Goal: Task Accomplishment & Management: Manage account settings

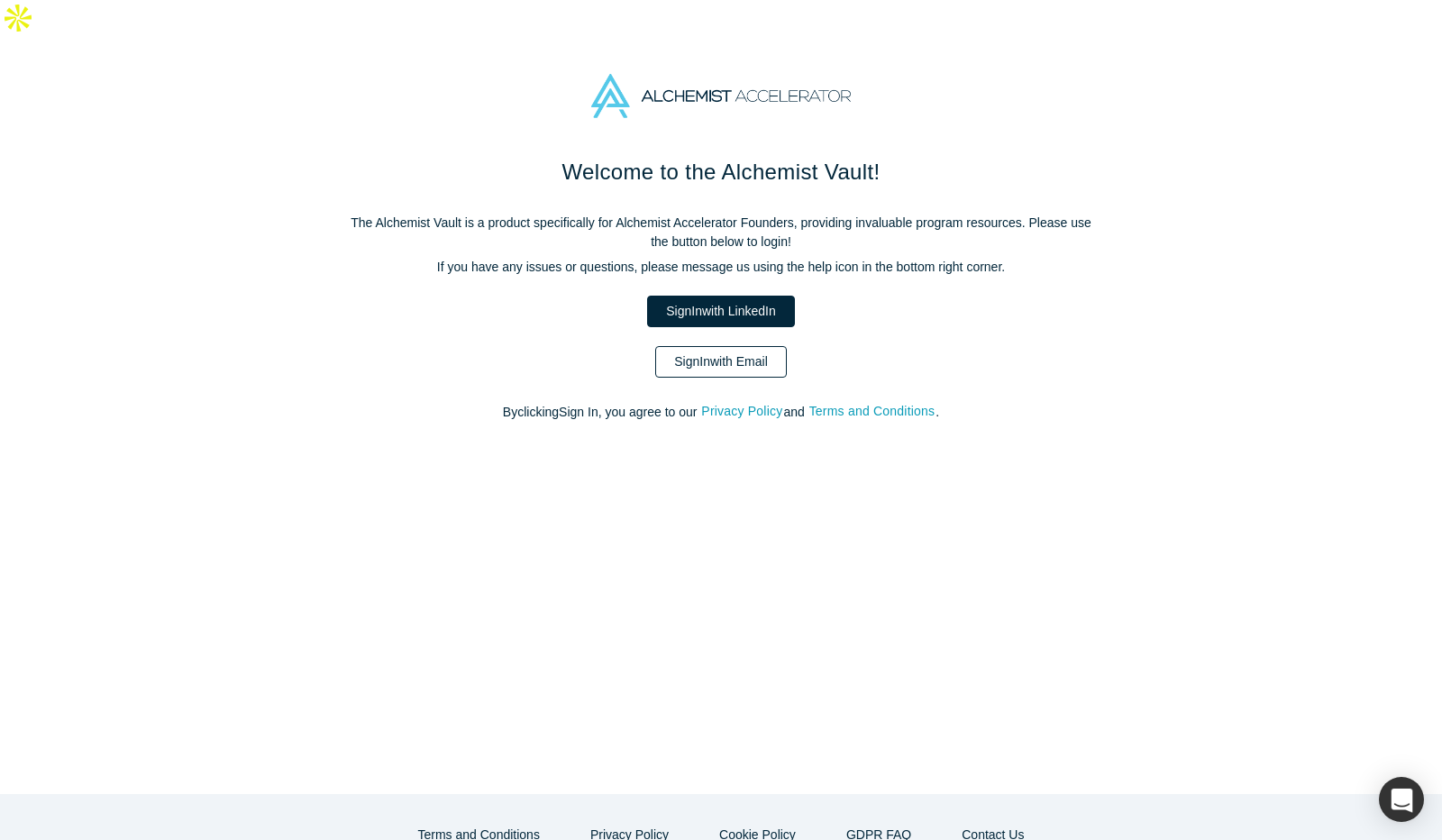
click at [724, 345] on link "Sign In with Email" at bounding box center [720, 361] width 131 height 32
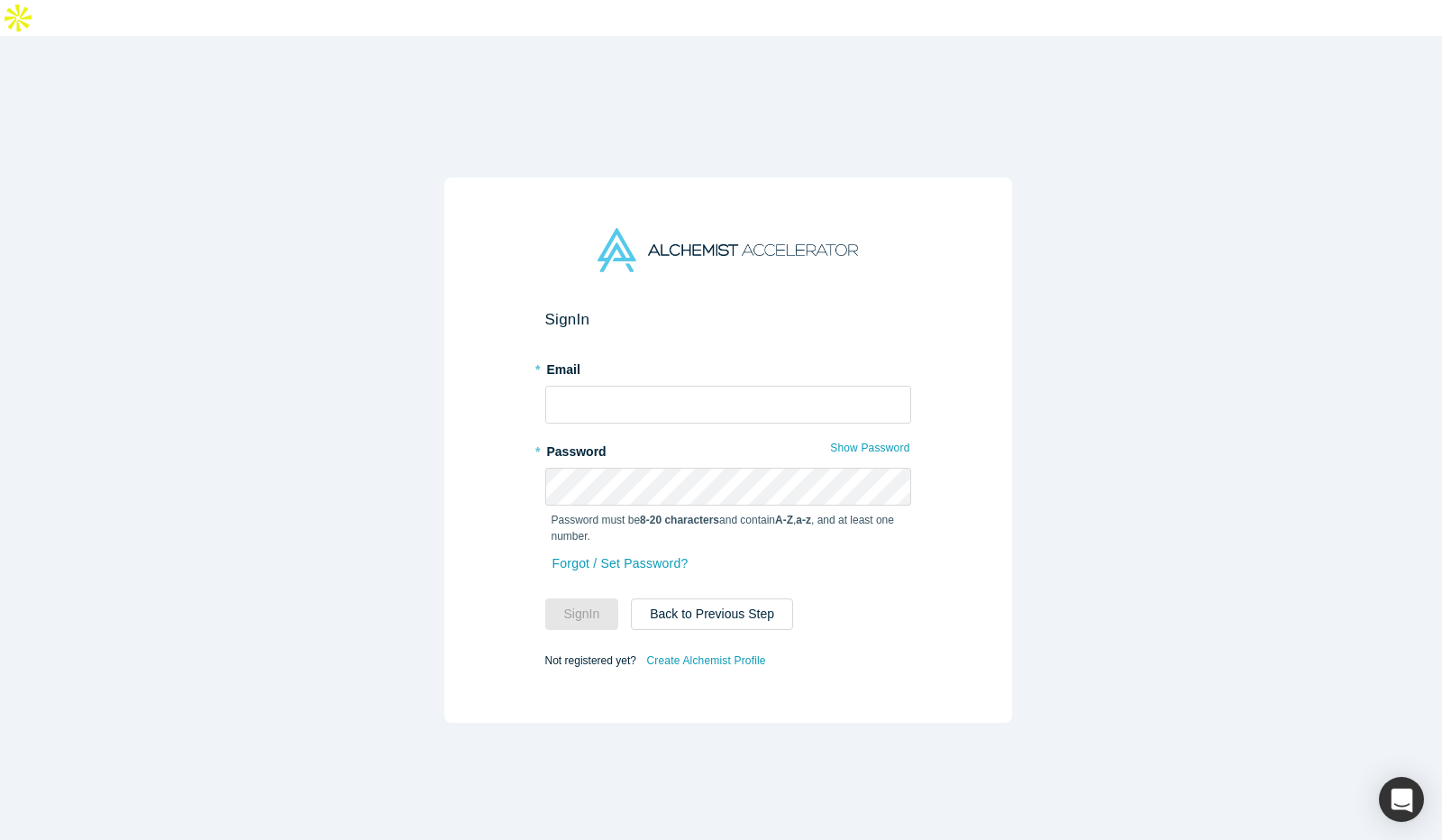
click at [703, 354] on label "* Email" at bounding box center [728, 366] width 366 height 25
click at [682, 386] on input "text" at bounding box center [728, 404] width 366 height 38
type input "[EMAIL_ADDRESS]"
click at [577, 598] on button "Sign In" at bounding box center [581, 614] width 74 height 32
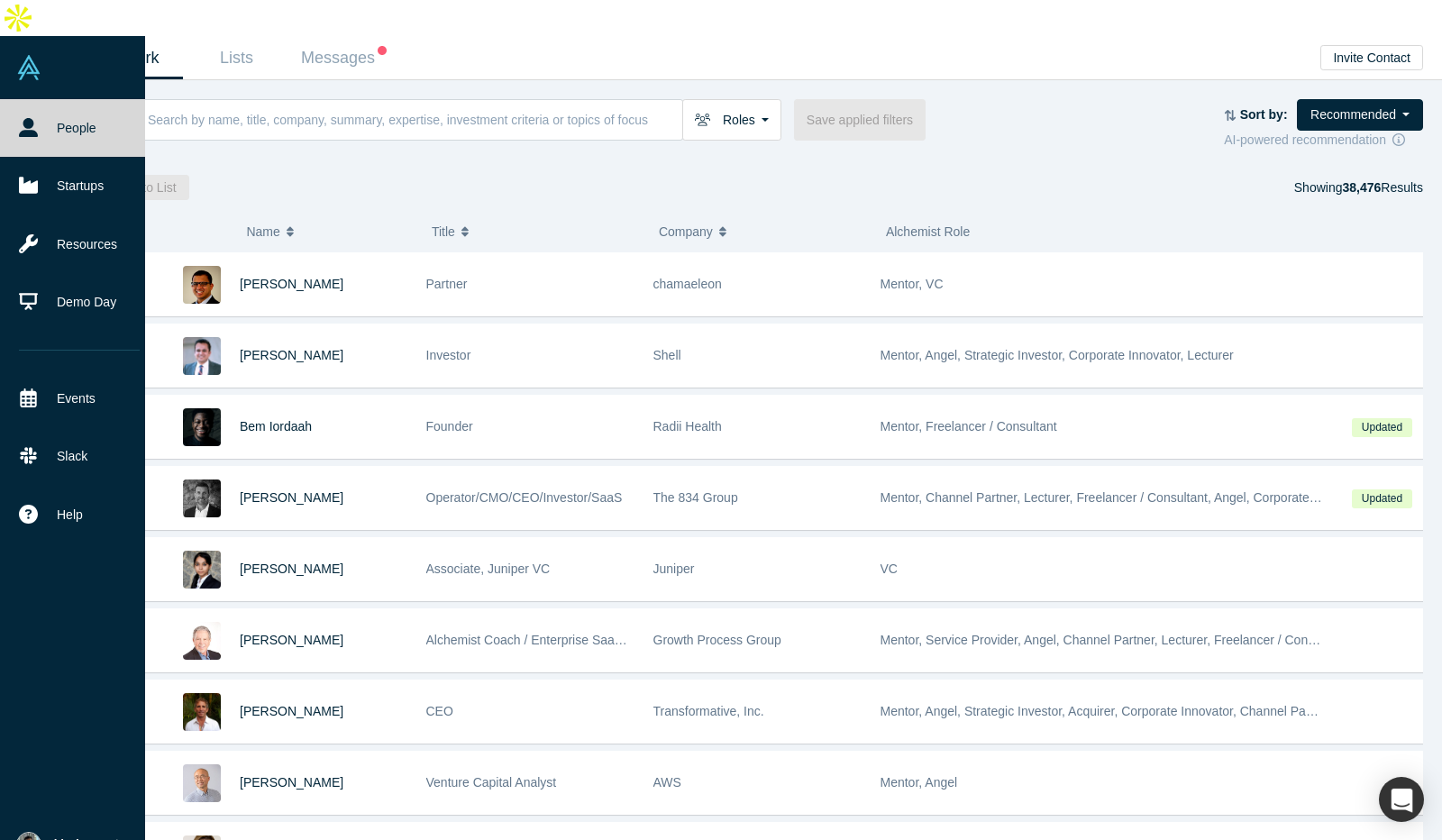
click at [32, 832] on img at bounding box center [28, 844] width 25 height 25
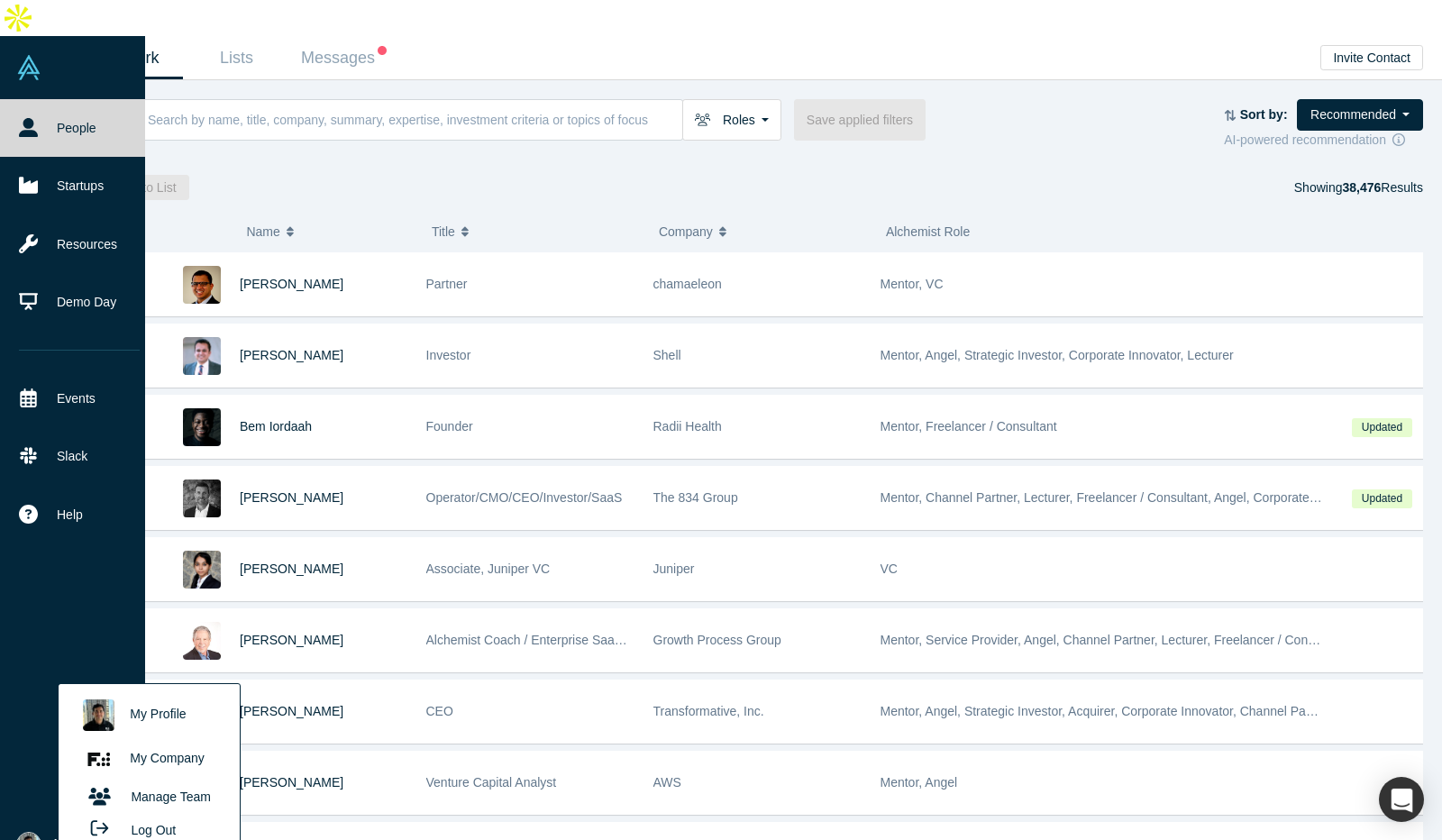
click at [173, 693] on link "My Profile" at bounding box center [148, 714] width 150 height 44
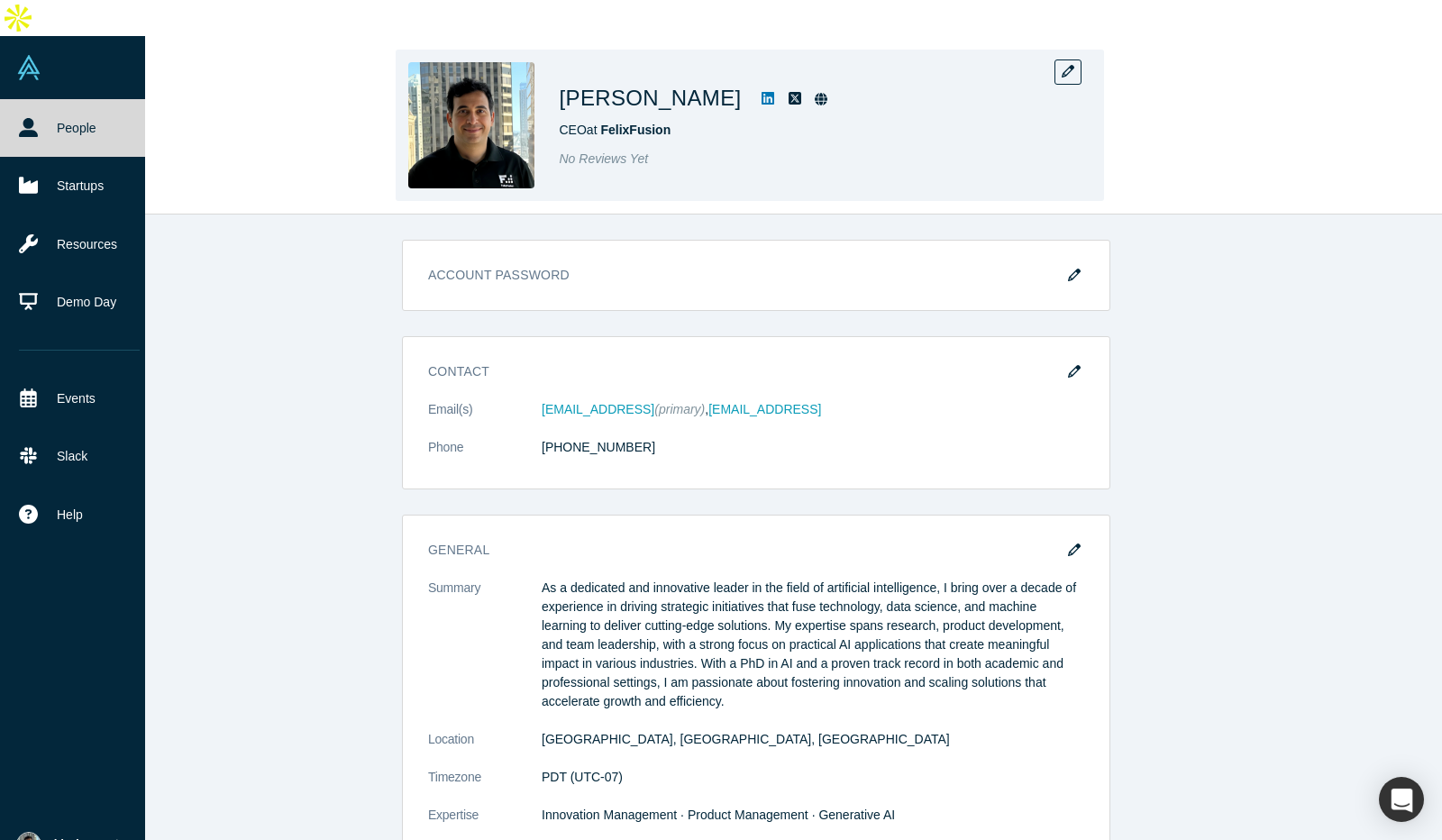
click at [1269, 125] on div "[PERSON_NAME] CEO at FelixFusion No Reviews Yet" at bounding box center [749, 126] width 1385 height 178
